Goal: Task Accomplishment & Management: Manage account settings

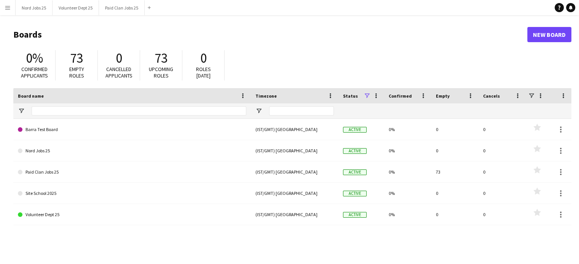
click at [5, 5] on app-icon "Menu" at bounding box center [8, 8] width 6 height 6
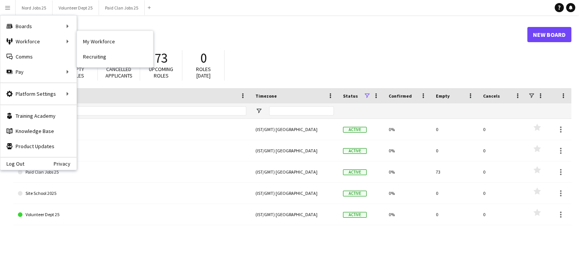
drag, startPoint x: 107, startPoint y: 43, endPoint x: 373, endPoint y: 228, distance: 324.2
click at [107, 43] on link "My Workforce" at bounding box center [115, 41] width 76 height 15
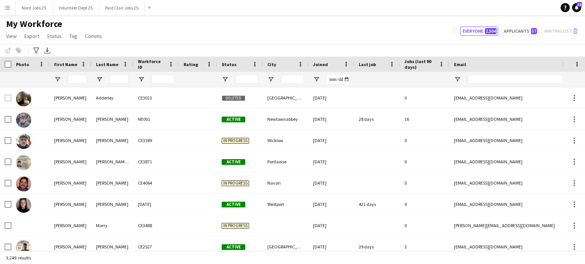
type input "******"
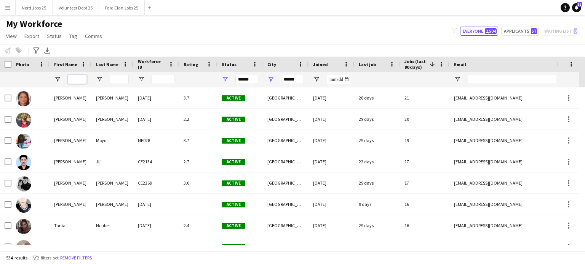
click at [81, 81] on input "First Name Filter Input" at bounding box center [77, 79] width 19 height 9
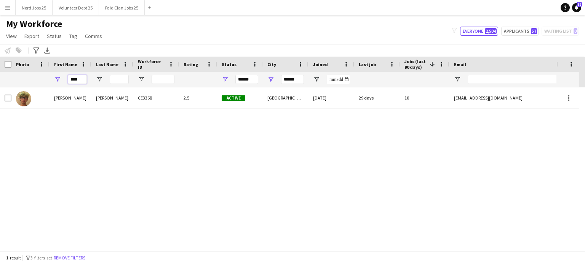
type input "****"
click at [287, 81] on input "******" at bounding box center [292, 79] width 23 height 9
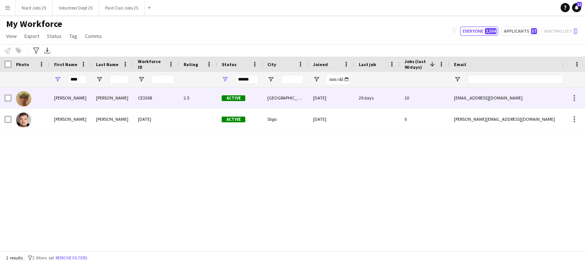
click at [109, 104] on div "Patton" at bounding box center [112, 98] width 42 height 21
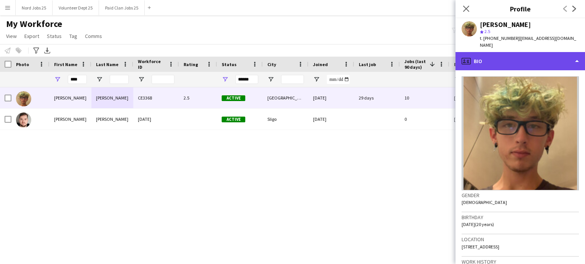
click at [524, 55] on div "profile Bio" at bounding box center [519, 61] width 129 height 18
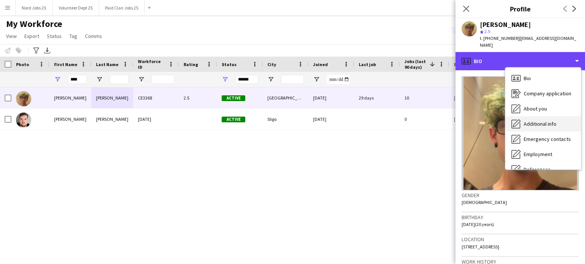
scroll to position [72, 0]
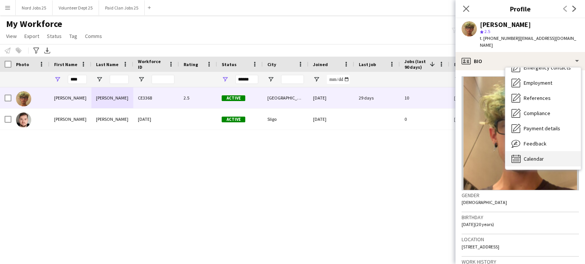
click at [533, 156] on span "Calendar" at bounding box center [533, 159] width 20 height 7
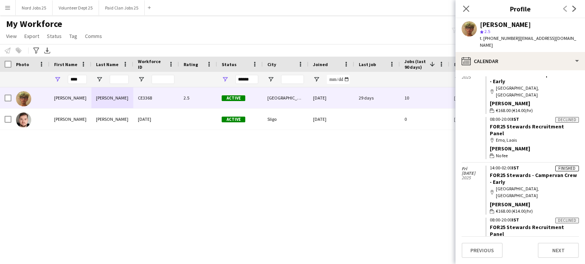
scroll to position [665, 0]
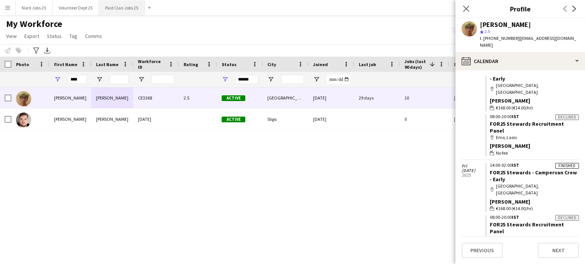
click at [125, 11] on button "Paid Clan Jobs 25 Close" at bounding box center [122, 7] width 46 height 15
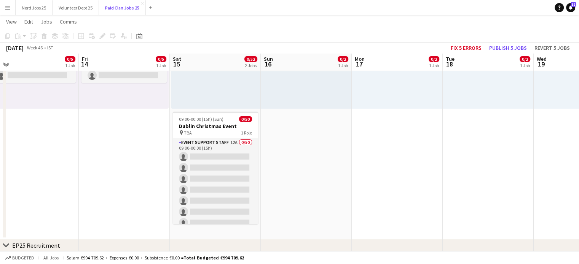
scroll to position [149, 0]
click at [211, 137] on app-job-card "09:00-00:00 (15h) (Sun) 0/50 Dublin Christmas Event pin TBA 1 Role Event Suppor…" at bounding box center [215, 168] width 85 height 113
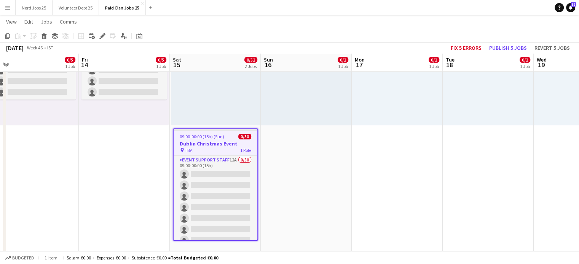
scroll to position [132, 0]
click at [100, 33] on icon "Edit" at bounding box center [102, 36] width 6 height 6
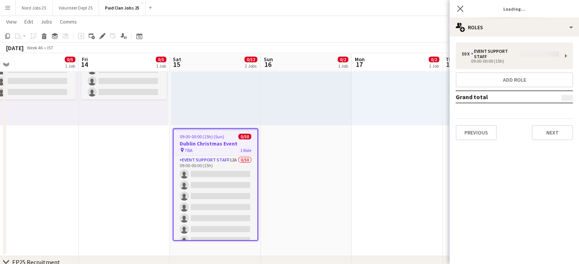
type input "**********"
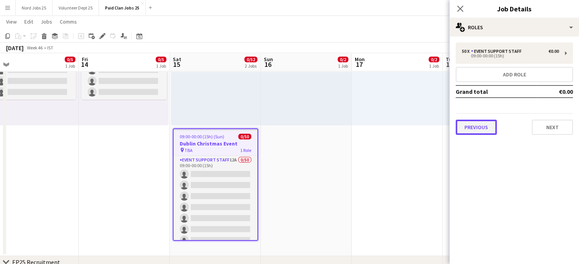
click at [479, 120] on button "Previous" at bounding box center [476, 127] width 41 height 15
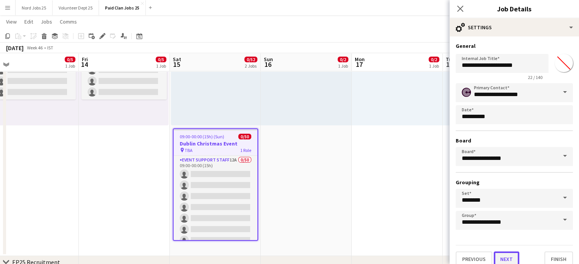
click at [508, 258] on button "Next" at bounding box center [506, 259] width 25 height 15
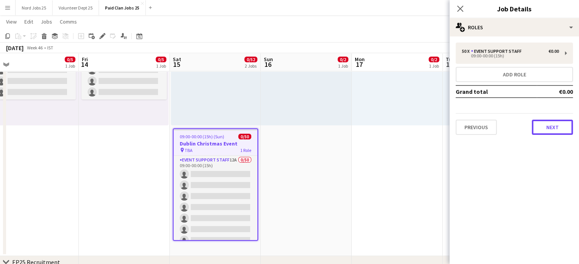
click at [532, 120] on button "Next" at bounding box center [552, 127] width 41 height 15
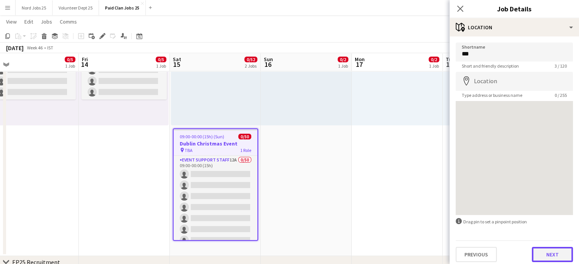
click at [541, 253] on button "Next" at bounding box center [552, 254] width 41 height 15
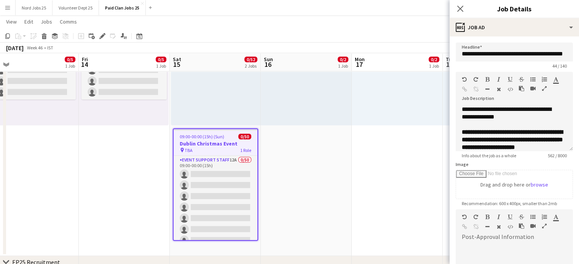
scroll to position [7, 0]
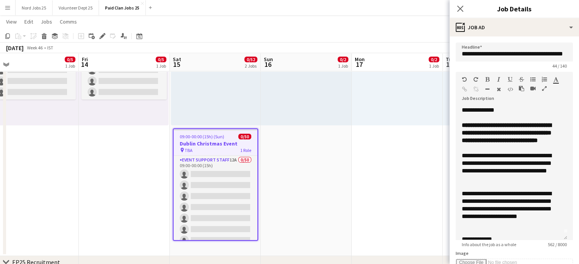
drag, startPoint x: 562, startPoint y: 147, endPoint x: 570, endPoint y: 237, distance: 90.6
click at [570, 237] on form "**********" at bounding box center [513, 251] width 129 height 417
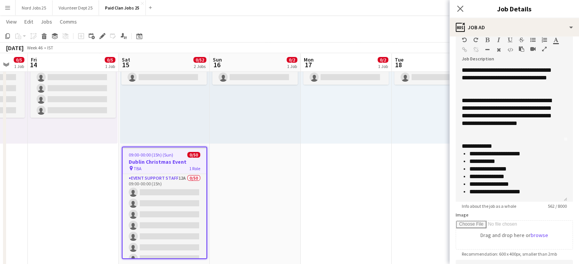
scroll to position [0, 246]
click at [344, 181] on app-date-cell "08:00-20:00 (12h) 0/2 pin RDS 1 Role Site Crew 0/2 08:00-20:00 (12h) single-neu…" at bounding box center [345, 140] width 91 height 269
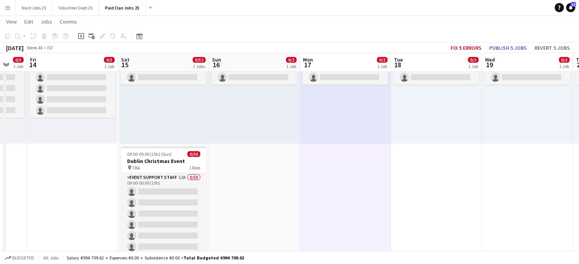
scroll to position [0, 258]
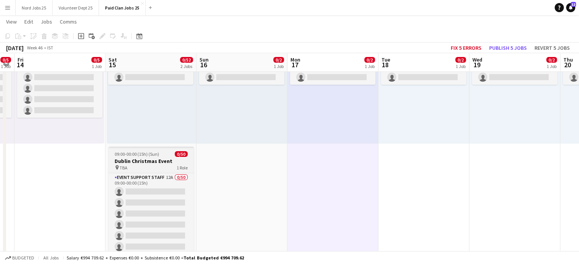
click at [154, 158] on h3 "Dublin Christmas Event" at bounding box center [150, 161] width 85 height 7
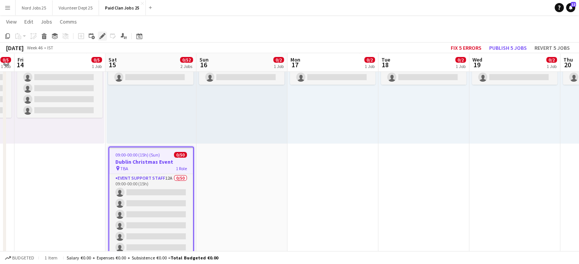
click at [104, 38] on icon "Edit" at bounding box center [102, 36] width 6 height 6
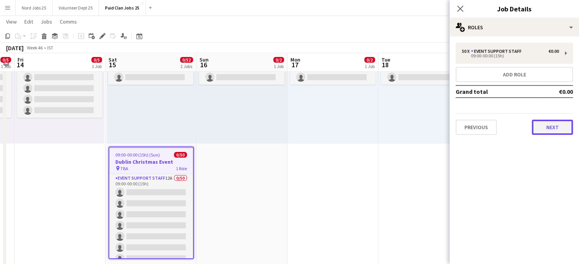
click at [541, 132] on button "Next" at bounding box center [552, 127] width 41 height 15
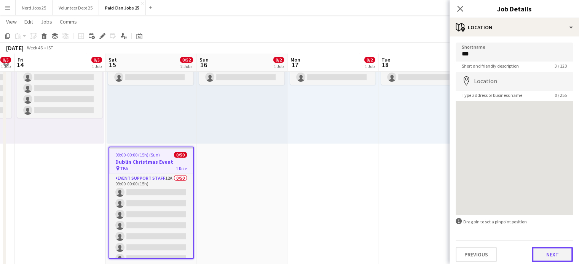
click at [548, 258] on button "Next" at bounding box center [552, 254] width 41 height 15
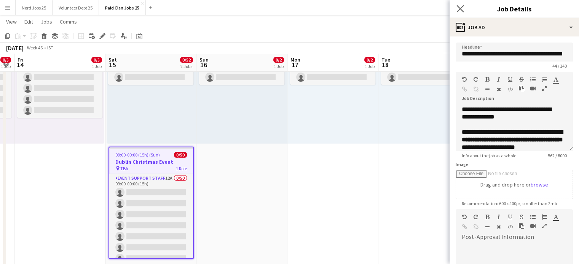
click at [463, 9] on icon "Close pop-in" at bounding box center [459, 8] width 7 height 7
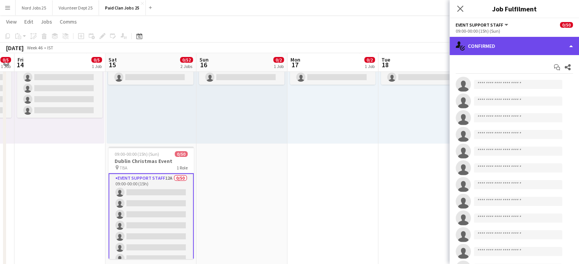
click at [526, 45] on div "single-neutral-actions-check-2 Confirmed" at bounding box center [513, 46] width 129 height 18
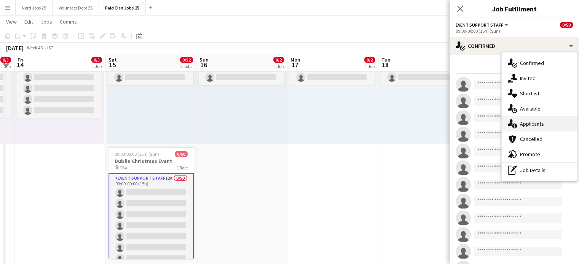
click at [529, 121] on span "Applicants" at bounding box center [532, 124] width 24 height 7
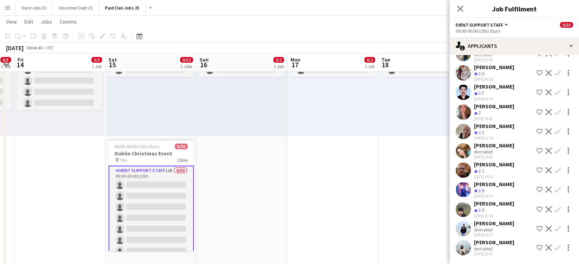
scroll to position [122, 0]
click at [294, 163] on app-date-cell "08:00-20:00 (12h) 0/2 pin RDS 1 Role Site Crew 0/2 08:00-20:00 (12h) single-neu…" at bounding box center [332, 132] width 91 height 269
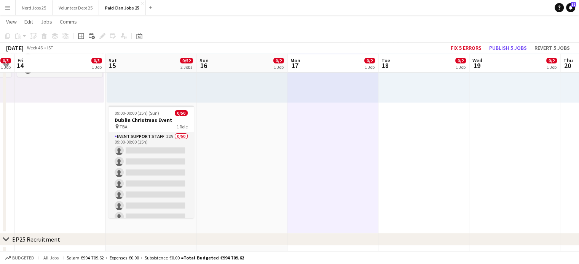
scroll to position [156, 0]
click at [10, 8] on app-icon "Menu" at bounding box center [8, 8] width 6 height 6
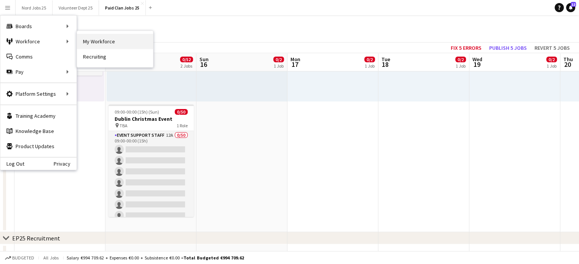
click at [77, 42] on link "My Workforce" at bounding box center [115, 41] width 76 height 15
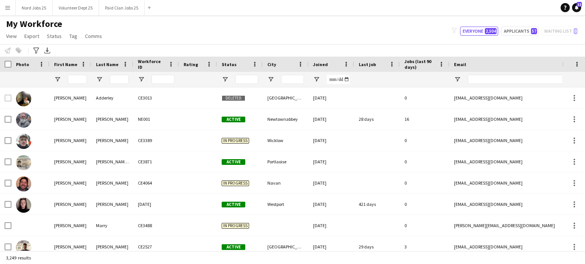
type input "****"
type input "******"
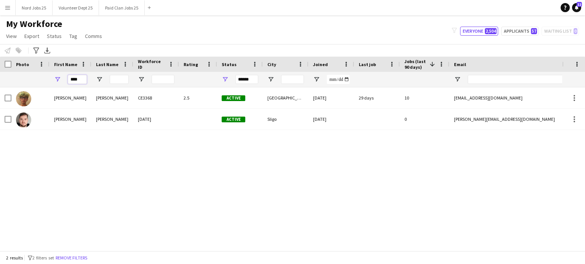
click at [81, 77] on input "****" at bounding box center [77, 79] width 19 height 9
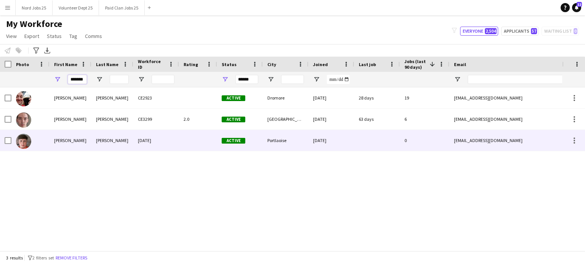
type input "*******"
click at [72, 138] on div "Charlie" at bounding box center [70, 140] width 42 height 21
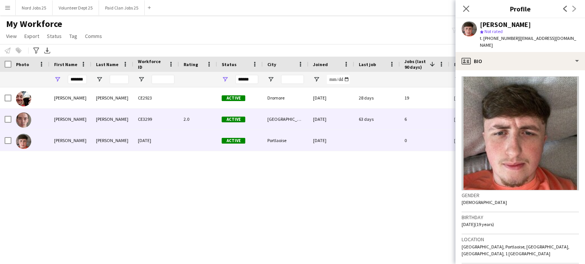
click at [72, 121] on div "Charlie" at bounding box center [70, 119] width 42 height 21
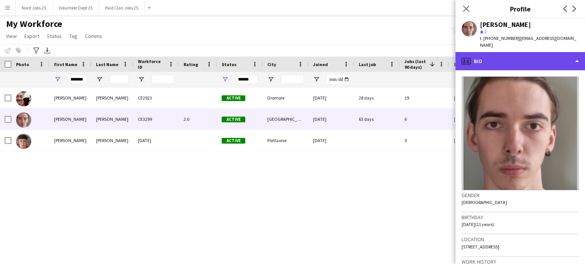
click at [526, 59] on div "profile Bio" at bounding box center [519, 61] width 129 height 18
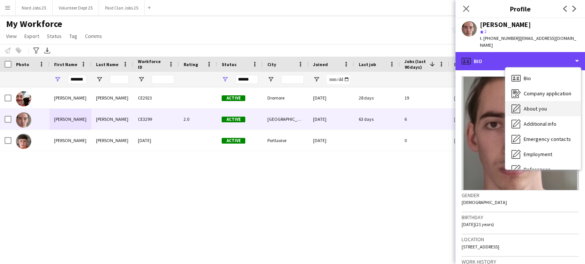
scroll to position [72, 0]
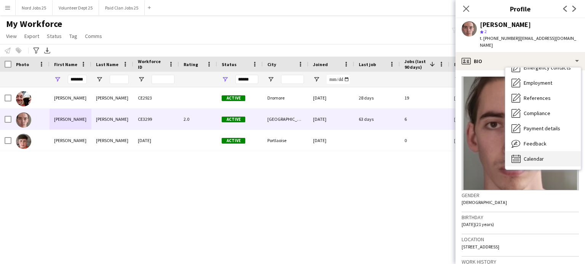
click at [532, 156] on span "Calendar" at bounding box center [533, 159] width 20 height 7
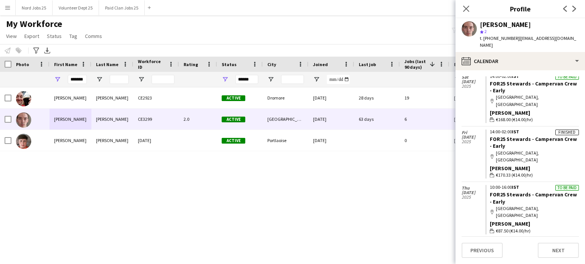
scroll to position [0, 0]
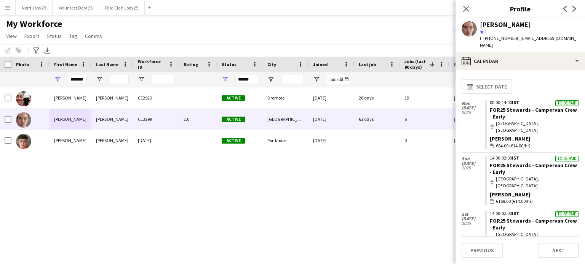
click at [0, 10] on button "Menu" at bounding box center [7, 7] width 15 height 15
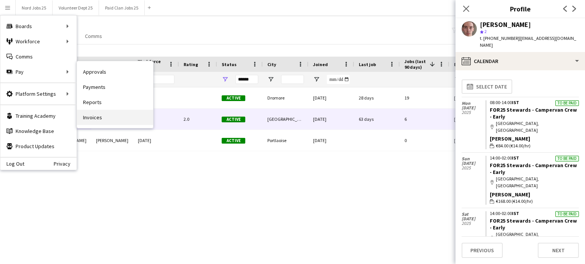
click at [107, 116] on link "Invoices" at bounding box center [115, 117] width 76 height 15
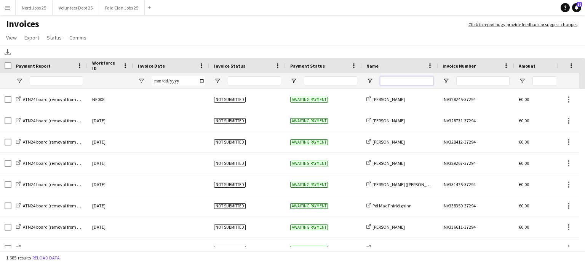
click at [390, 78] on input "Name Filter Input" at bounding box center [406, 80] width 53 height 9
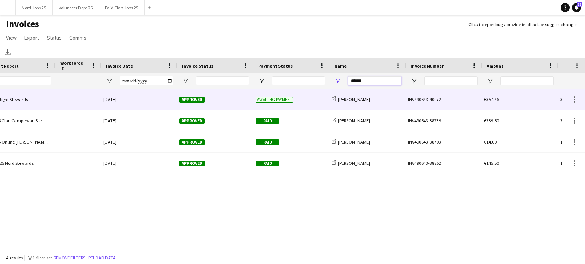
scroll to position [0, 35]
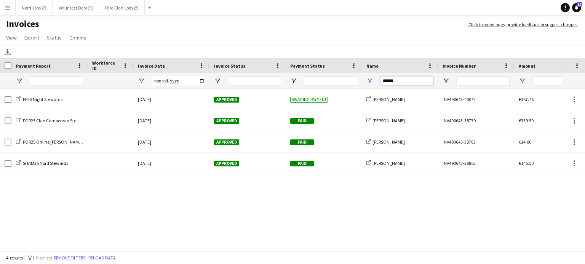
type input "******"
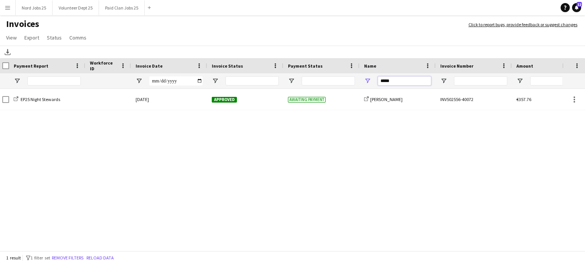
scroll to position [0, 5]
click at [282, 135] on div "EP25 Night Stewards 18-September-2025 Approved Awaiting payment share-external-…" at bounding box center [281, 168] width 562 height 158
click at [391, 83] on input "*****" at bounding box center [401, 80] width 53 height 9
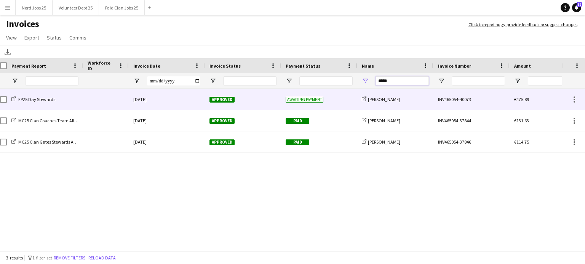
type input "*****"
click at [191, 104] on div "18-September-2025" at bounding box center [167, 99] width 76 height 21
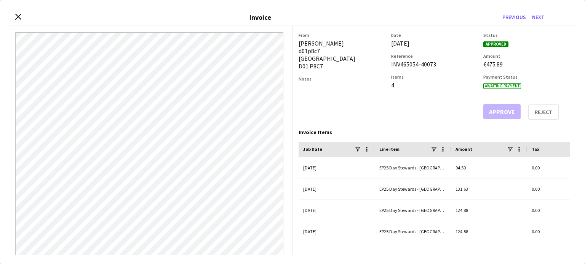
click at [19, 13] on div "Close invoice dialog Invoice Previous Next" at bounding box center [292, 17] width 566 height 17
click at [19, 14] on icon "Close invoice dialog" at bounding box center [17, 16] width 7 height 7
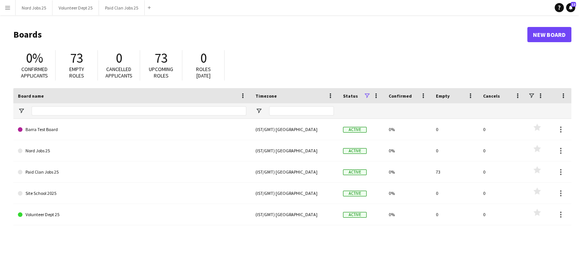
click at [14, 10] on button "Menu" at bounding box center [7, 7] width 15 height 15
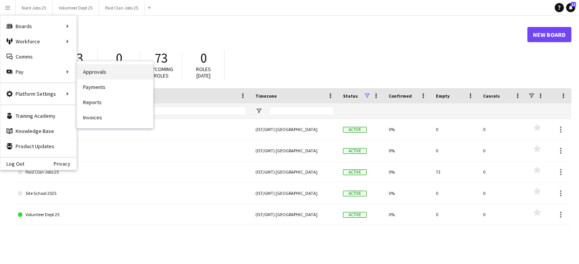
click at [88, 73] on link "Approvals" at bounding box center [115, 71] width 76 height 15
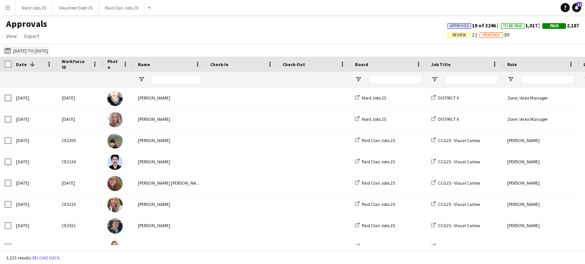
click at [35, 50] on button "[DATE] to [DATE] [DATE] to [DATE]" at bounding box center [26, 50] width 46 height 9
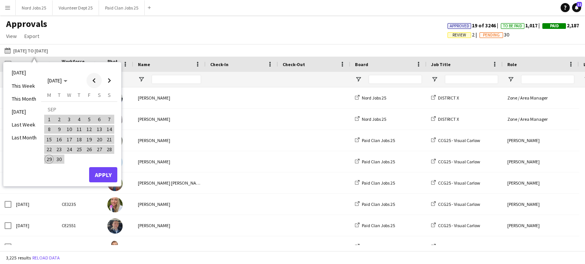
click at [88, 77] on span "Previous month" at bounding box center [93, 80] width 15 height 15
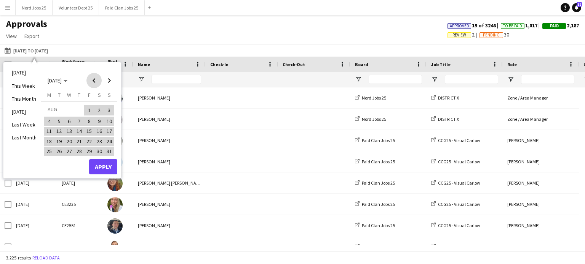
click at [88, 77] on span "Previous month" at bounding box center [93, 80] width 15 height 15
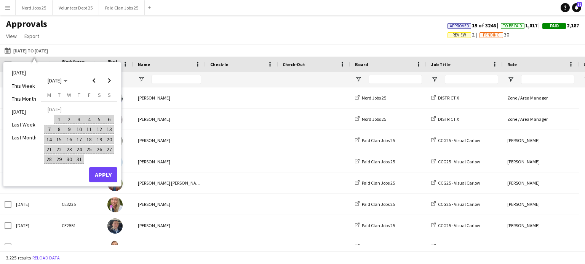
click at [107, 152] on span "27" at bounding box center [109, 149] width 9 height 9
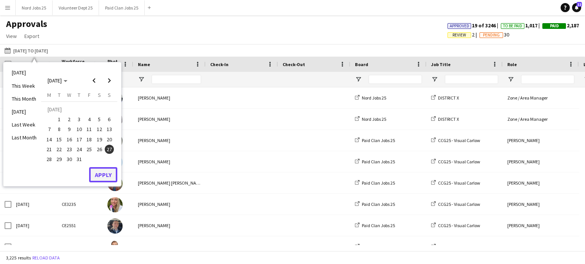
click at [104, 175] on button "Apply" at bounding box center [103, 174] width 28 height 15
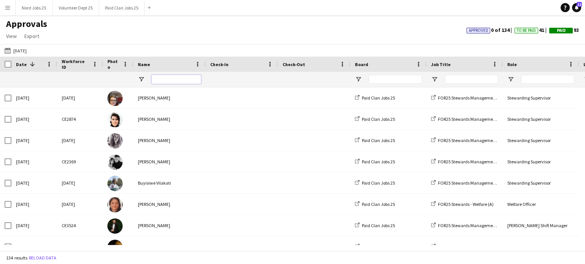
click at [169, 81] on input "Name Filter Input" at bounding box center [175, 79] width 49 height 9
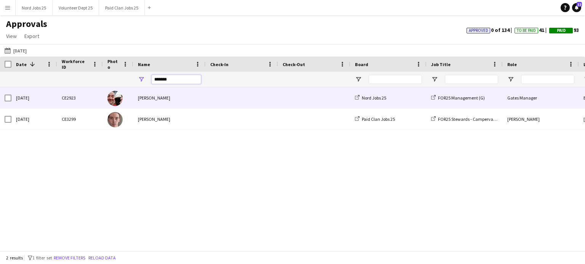
type input "*******"
click at [186, 107] on div "[PERSON_NAME]" at bounding box center [169, 98] width 72 height 21
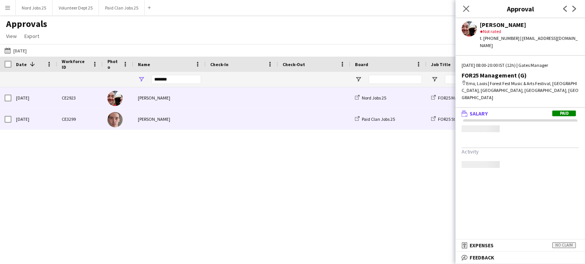
click at [196, 114] on div "[PERSON_NAME]" at bounding box center [169, 119] width 72 height 21
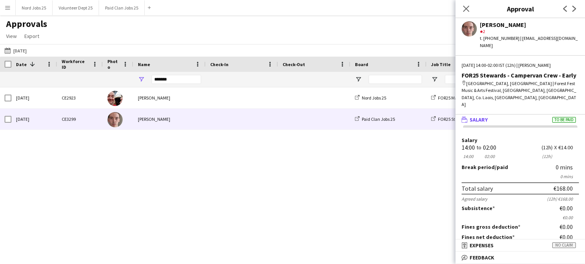
scroll to position [94, 0]
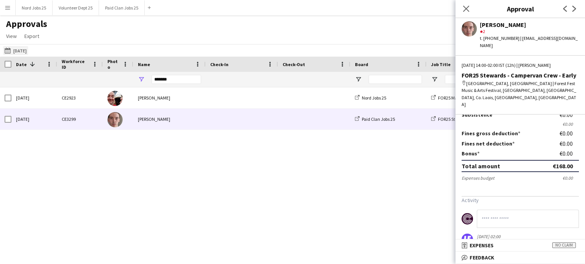
click at [22, 50] on button "[DATE] to [DATE] [DATE]" at bounding box center [15, 50] width 25 height 9
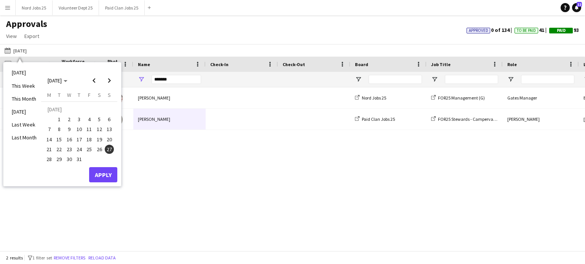
click at [88, 149] on span "25" at bounding box center [88, 149] width 9 height 9
click at [94, 169] on button "Apply" at bounding box center [103, 174] width 28 height 15
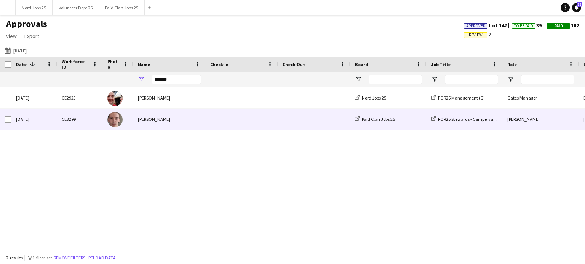
click at [175, 124] on div "[PERSON_NAME]" at bounding box center [169, 119] width 72 height 21
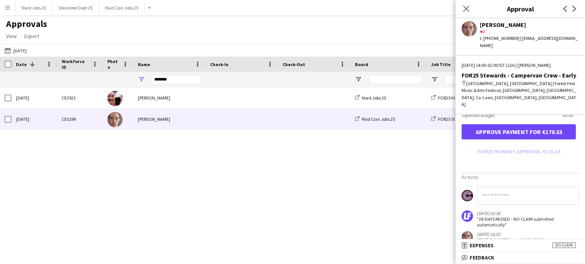
scroll to position [231, 0]
click at [511, 125] on button "Approve payment for €170.33" at bounding box center [518, 132] width 114 height 15
